Goal: Task Accomplishment & Management: Use online tool/utility

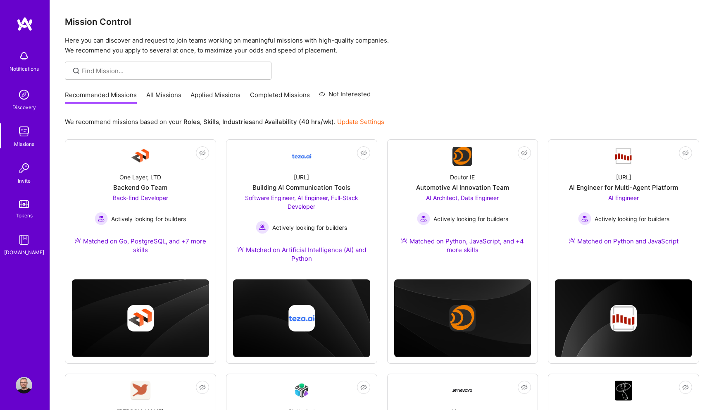
click at [146, 95] on link "All Missions" at bounding box center [163, 98] width 35 height 14
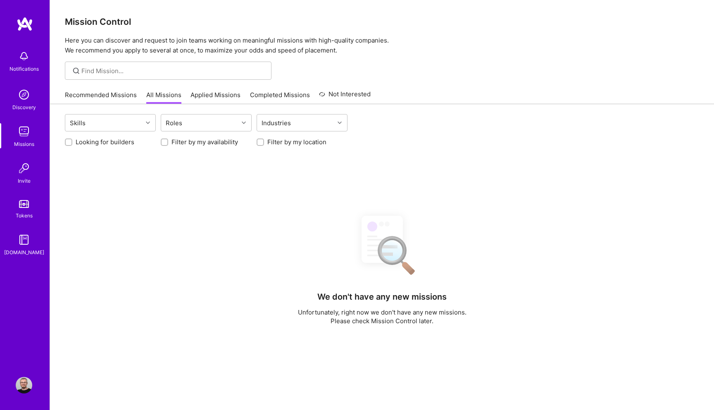
click at [79, 144] on label "Looking for builders" at bounding box center [105, 142] width 59 height 9
click at [72, 144] on input "Looking for builders" at bounding box center [70, 143] width 6 height 6
checkbox input "true"
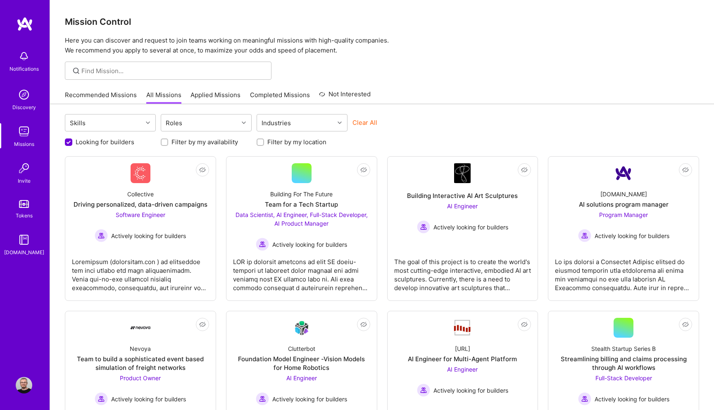
click at [263, 145] on div "Filter by my location" at bounding box center [302, 142] width 91 height 9
click at [254, 139] on div "Looking for builders Filter by my availability Filter by my location" at bounding box center [382, 139] width 634 height 13
click at [259, 141] on input "Filter by my location" at bounding box center [261, 143] width 6 height 6
checkbox input "true"
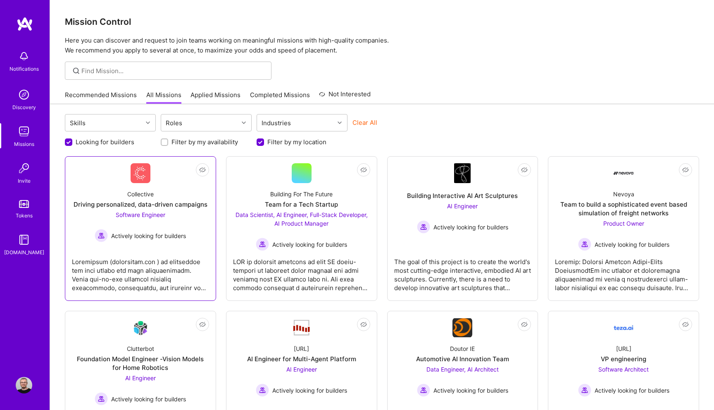
click at [192, 253] on div at bounding box center [140, 271] width 137 height 41
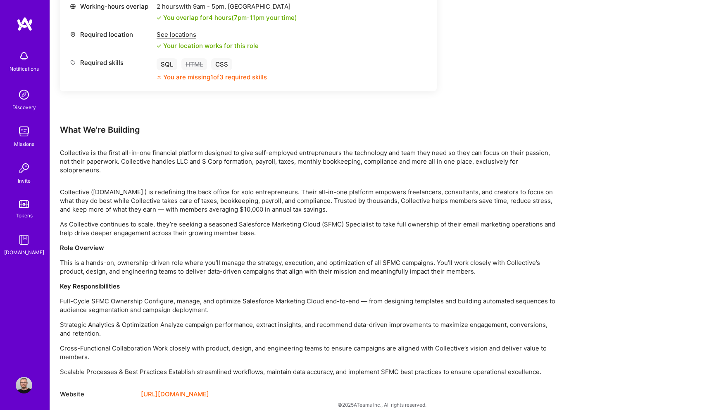
scroll to position [391, 0]
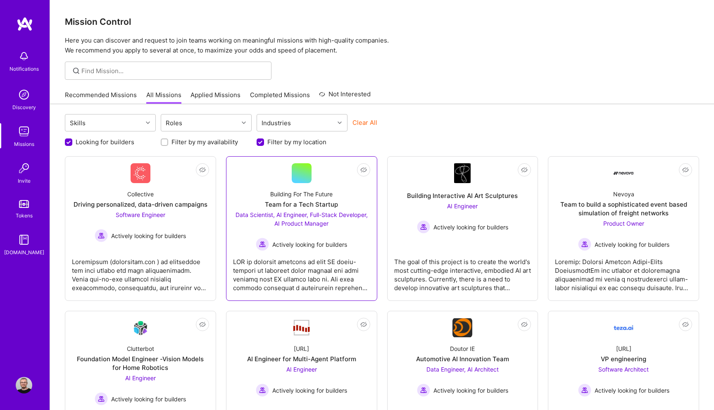
click at [350, 262] on div at bounding box center [301, 271] width 137 height 41
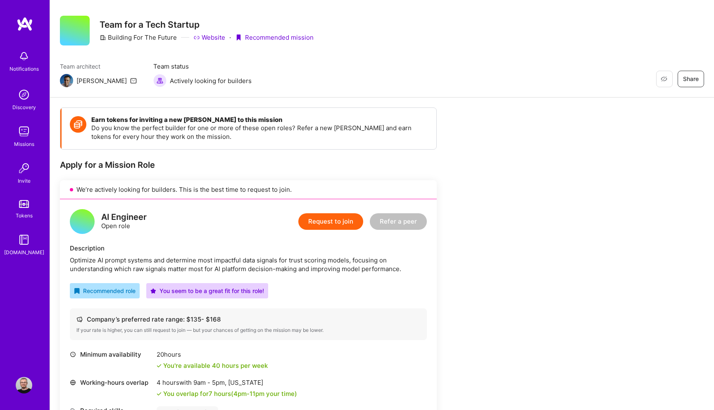
scroll to position [21, 0]
